Goal: Transaction & Acquisition: Purchase product/service

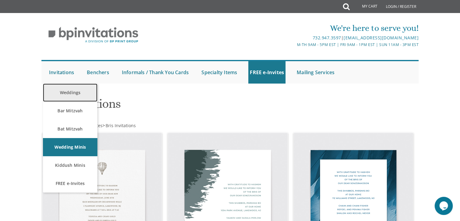
click at [73, 94] on link "Weddings" at bounding box center [70, 92] width 54 height 18
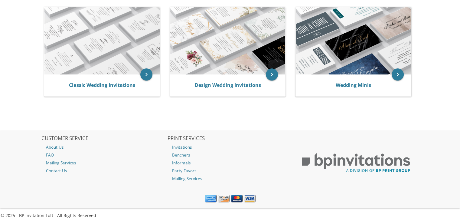
scroll to position [131, 0]
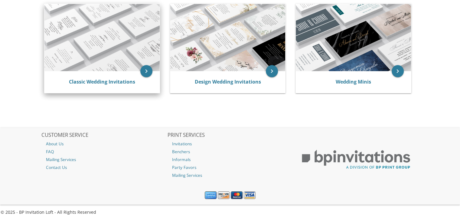
click at [77, 49] on img at bounding box center [101, 37] width 115 height 67
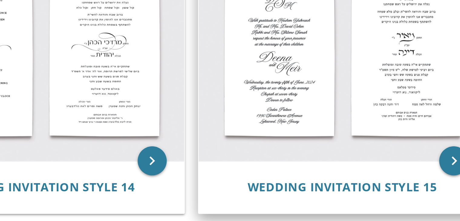
scroll to position [468, 0]
